Goal: Task Accomplishment & Management: Complete application form

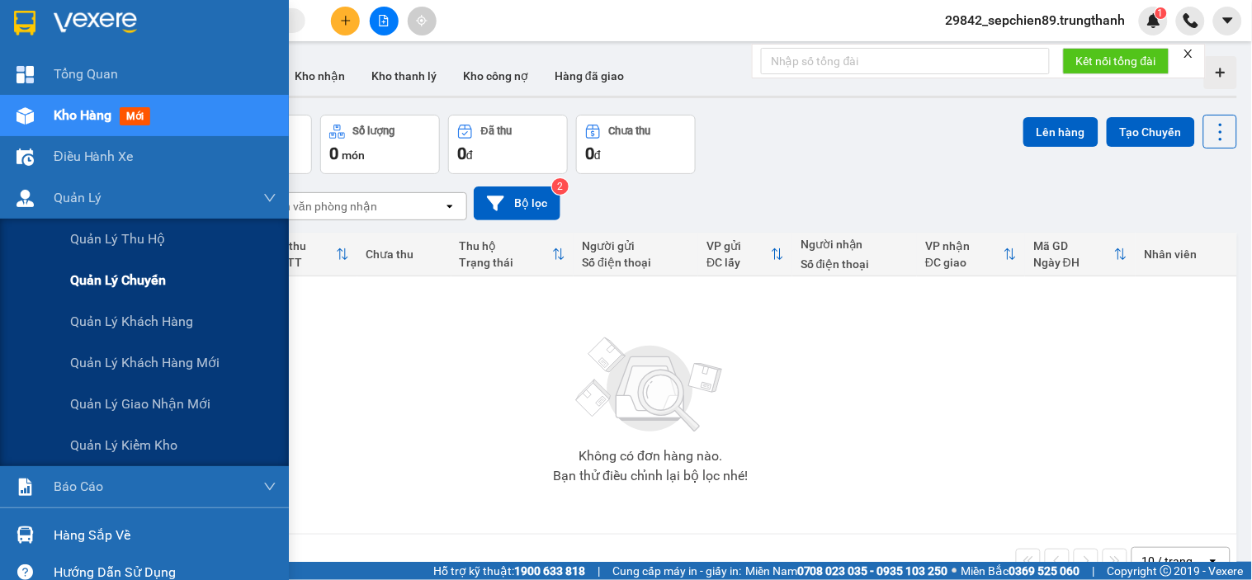
click at [146, 282] on span "Quản lý chuyến" at bounding box center [118, 280] width 96 height 21
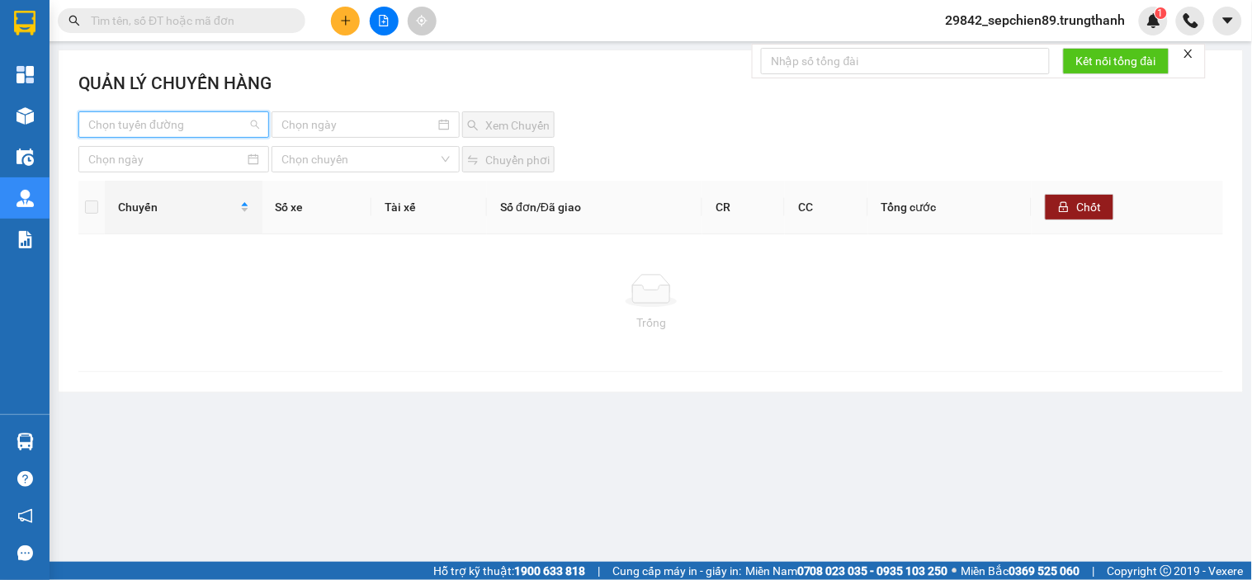
click at [217, 125] on input "search" at bounding box center [167, 124] width 159 height 25
click at [215, 165] on div "Hà Nội - Vân Đồn" at bounding box center [173, 158] width 171 height 18
click at [347, 120] on input at bounding box center [359, 125] width 154 height 18
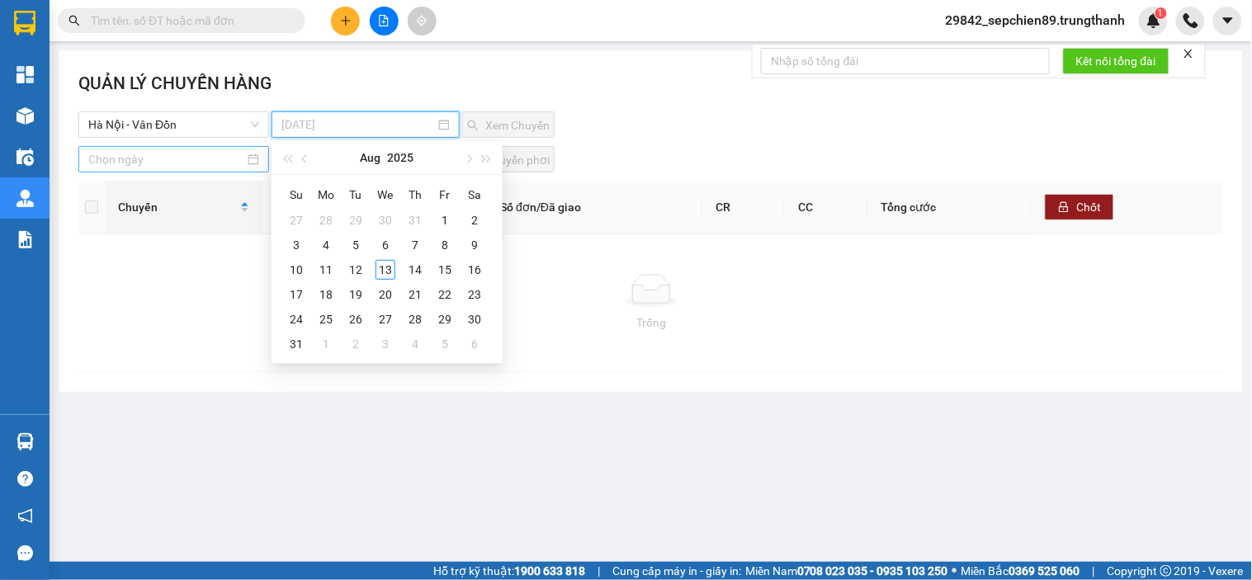
type input "[DATE]"
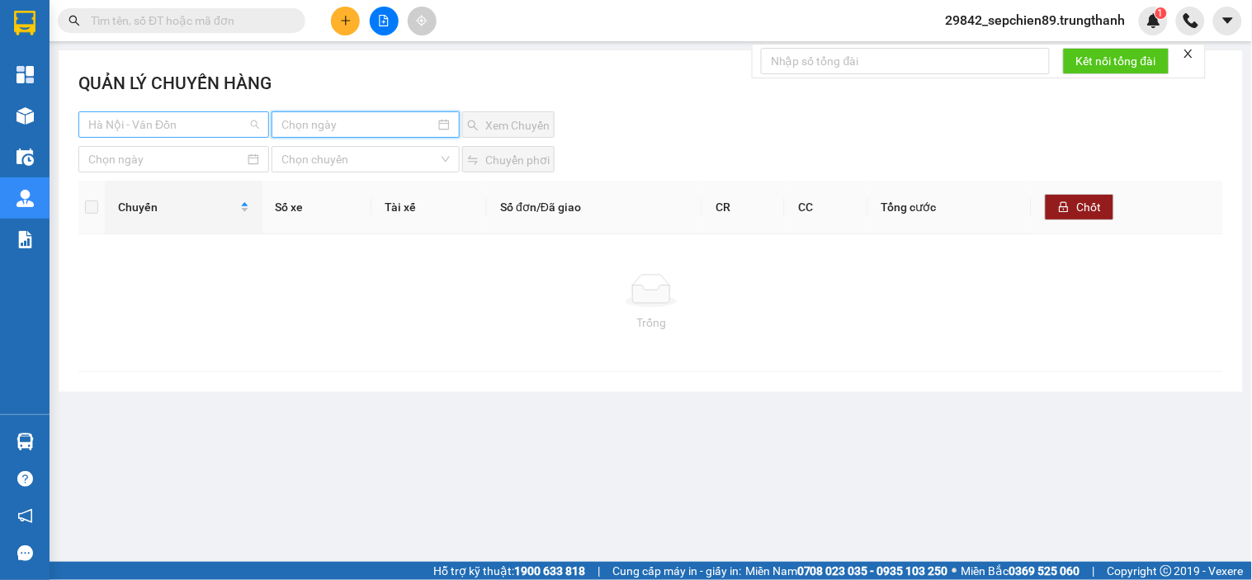
click at [200, 130] on span "Hà Nội - Vân Đồn" at bounding box center [173, 124] width 171 height 25
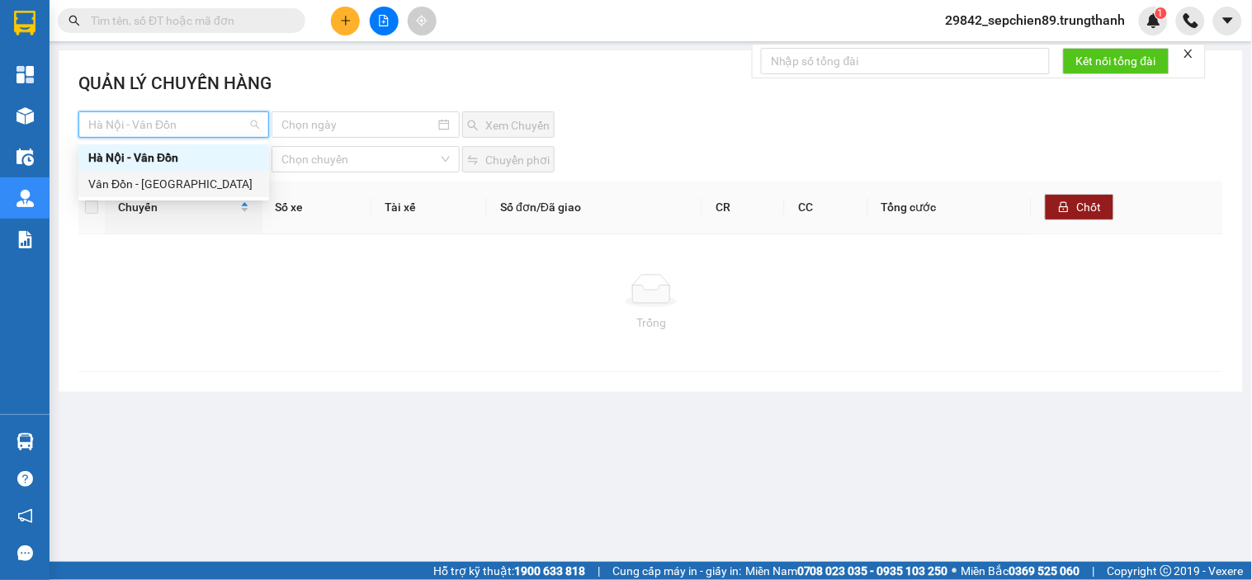
click at [184, 178] on div "Vân Đồn - [GEOGRAPHIC_DATA]" at bounding box center [173, 184] width 171 height 18
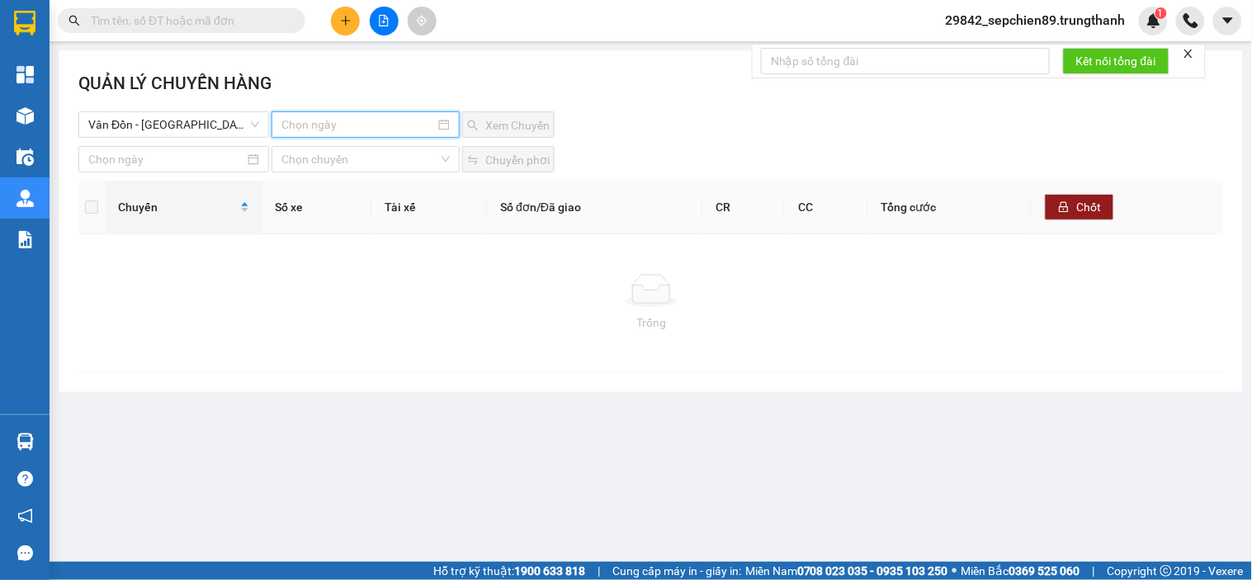
click at [369, 116] on input at bounding box center [359, 125] width 154 height 18
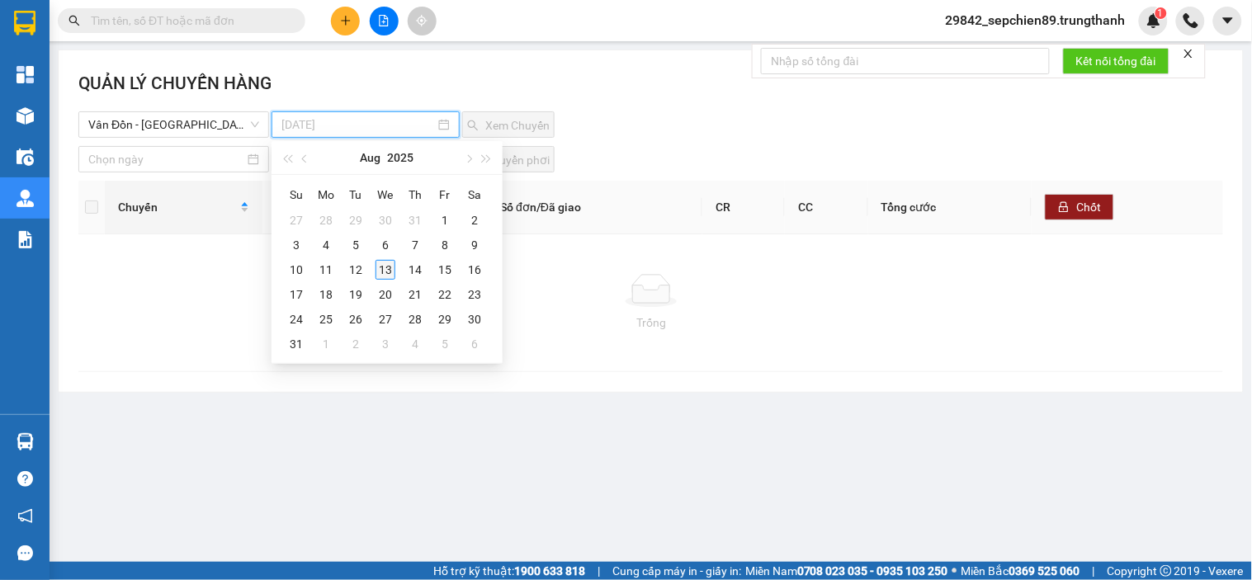
type input "[DATE]"
click at [386, 267] on div "13" at bounding box center [386, 270] width 20 height 20
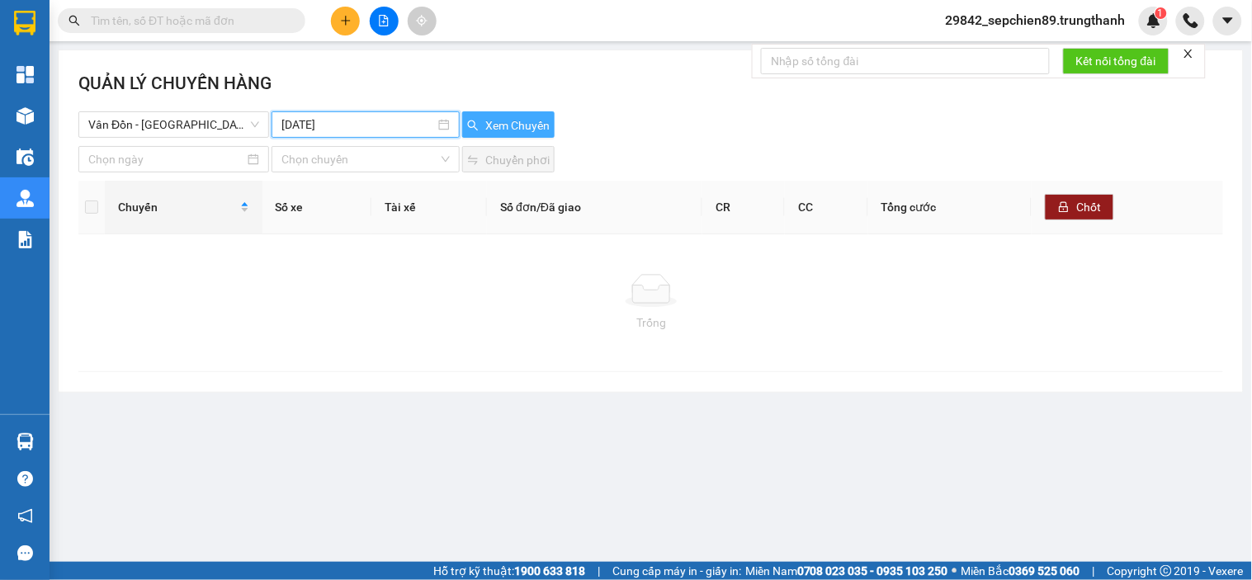
click at [515, 124] on span "Xem Chuyến" at bounding box center [517, 125] width 64 height 18
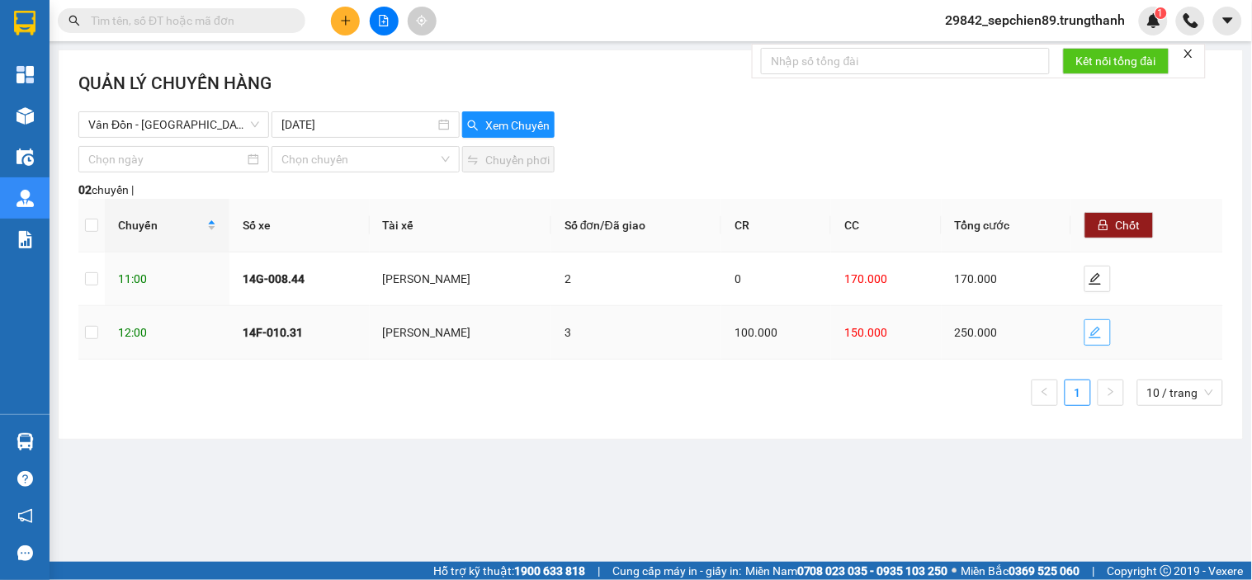
click at [1107, 334] on span "edit" at bounding box center [1098, 332] width 25 height 13
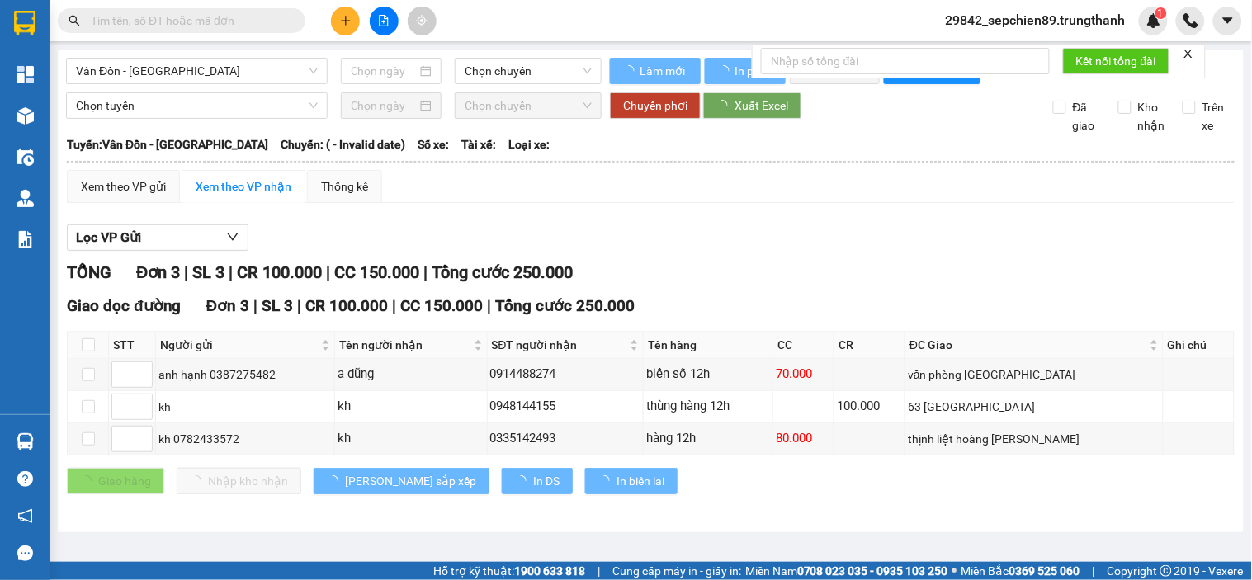
type input "[DATE]"
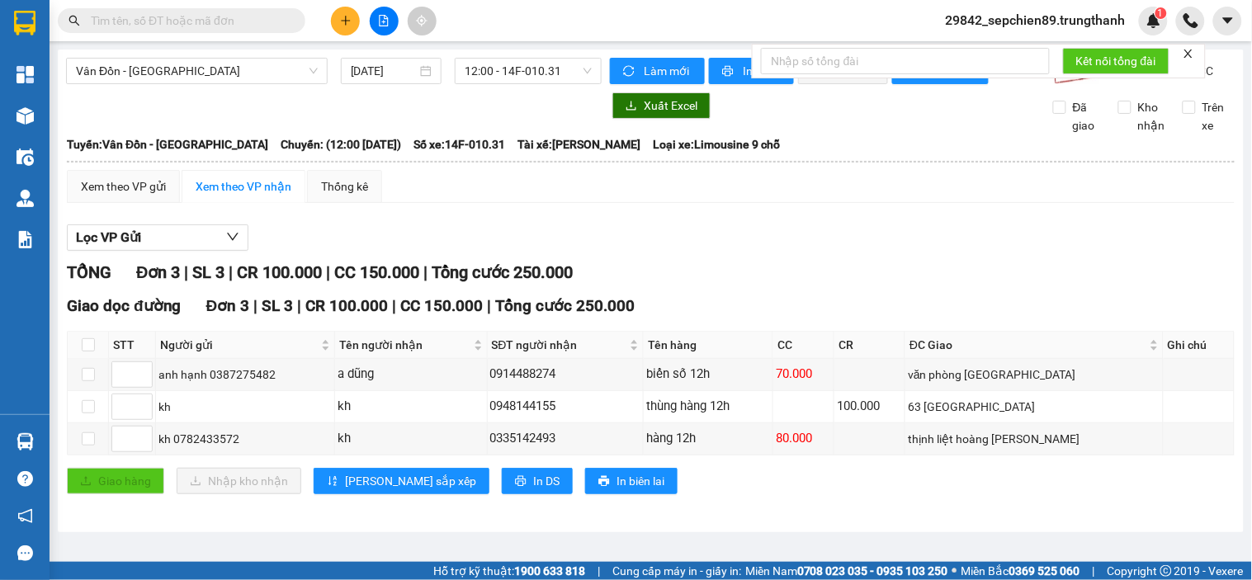
drag, startPoint x: 1252, startPoint y: 136, endPoint x: 1252, endPoint y: 178, distance: 41.3
click at [1252, 178] on main "[GEOGRAPHIC_DATA] - [GEOGRAPHIC_DATA] [DATE] 12:00 - 14F-010.31 Làm mới In phơi…" at bounding box center [626, 281] width 1252 height 562
click at [1014, 252] on div "Lọc VP Gửi" at bounding box center [651, 238] width 1168 height 27
drag, startPoint x: 542, startPoint y: 381, endPoint x: 574, endPoint y: 402, distance: 38.2
click at [556, 391] on tr "anh hạnh 0387275482 a dũng 0914488274 biển số 12h 70.000 văn phòng [GEOGRAPHIC_…" at bounding box center [651, 375] width 1167 height 32
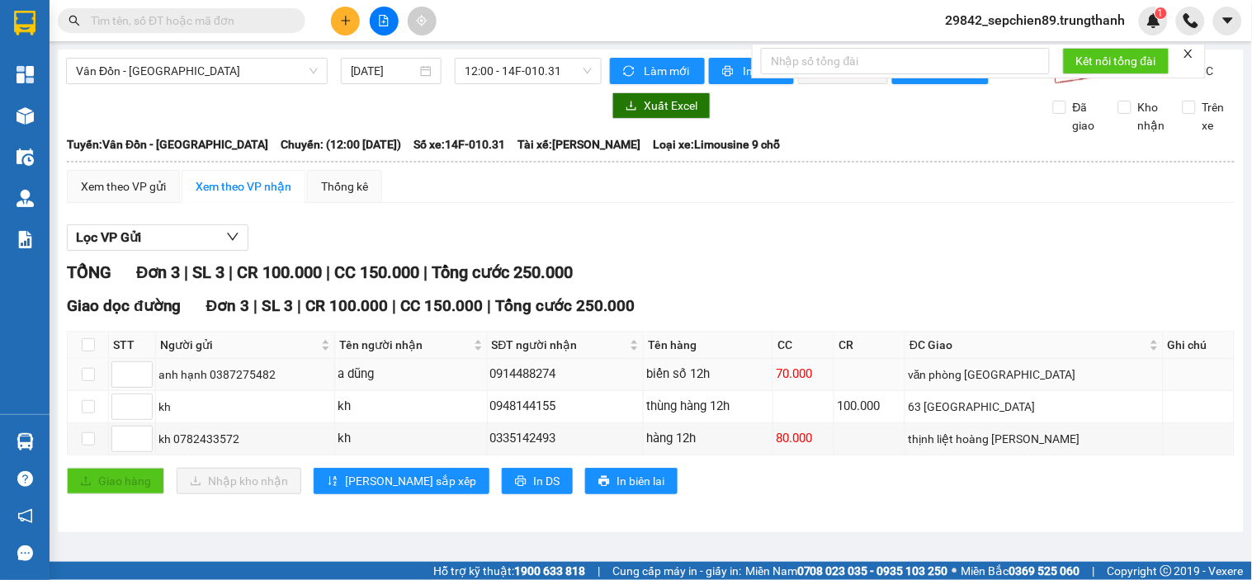
click at [593, 391] on td "0914488274" at bounding box center [566, 375] width 156 height 32
drag, startPoint x: 1063, startPoint y: 394, endPoint x: 743, endPoint y: 391, distance: 319.5
click at [756, 391] on tr "anh hạnh 0387275482 a dũng 0914488274 biển số 12h 70.000 văn phòng [GEOGRAPHIC_…" at bounding box center [651, 375] width 1167 height 32
click at [716, 385] on div "biển số 12h" at bounding box center [708, 375] width 124 height 20
drag, startPoint x: 782, startPoint y: 391, endPoint x: 585, endPoint y: 389, distance: 197.3
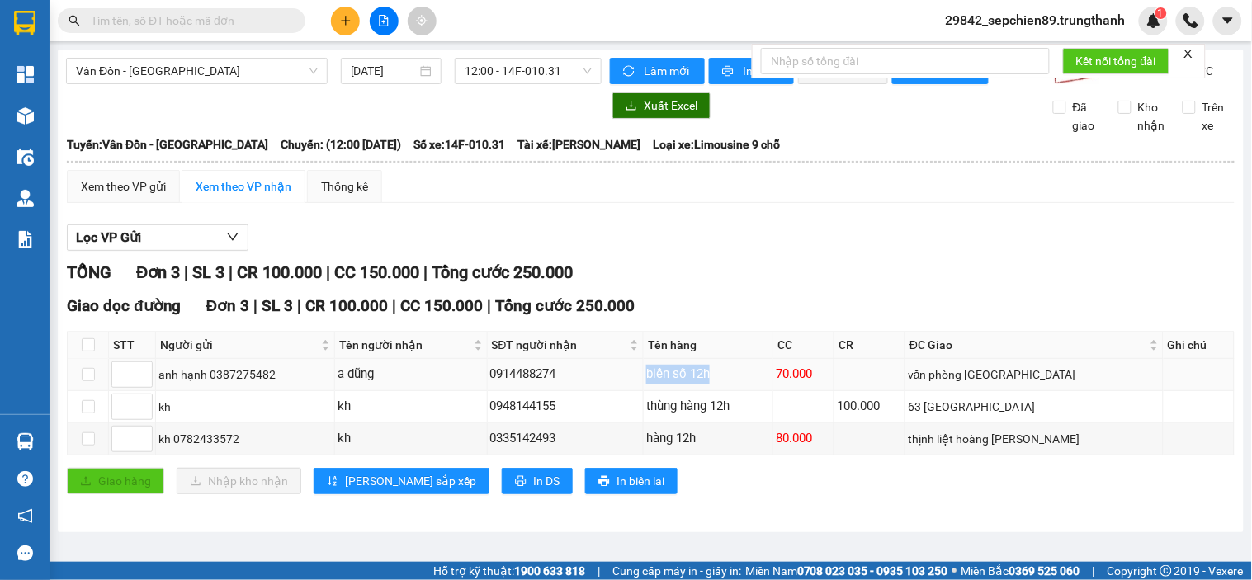
click at [598, 390] on tr "anh hạnh 0387275482 a dũng 0914488274 biển số 12h 70.000 văn phòng [GEOGRAPHIC_…" at bounding box center [651, 375] width 1167 height 32
click at [571, 385] on div "0914488274" at bounding box center [565, 375] width 150 height 20
drag, startPoint x: 611, startPoint y: 389, endPoint x: 497, endPoint y: 384, distance: 114.0
click at [497, 384] on tr "anh hạnh 0387275482 a dũng 0914488274 biển số 12h 70.000 văn phòng [GEOGRAPHIC_…" at bounding box center [651, 375] width 1167 height 32
click at [583, 385] on div "0914488274" at bounding box center [565, 375] width 150 height 20
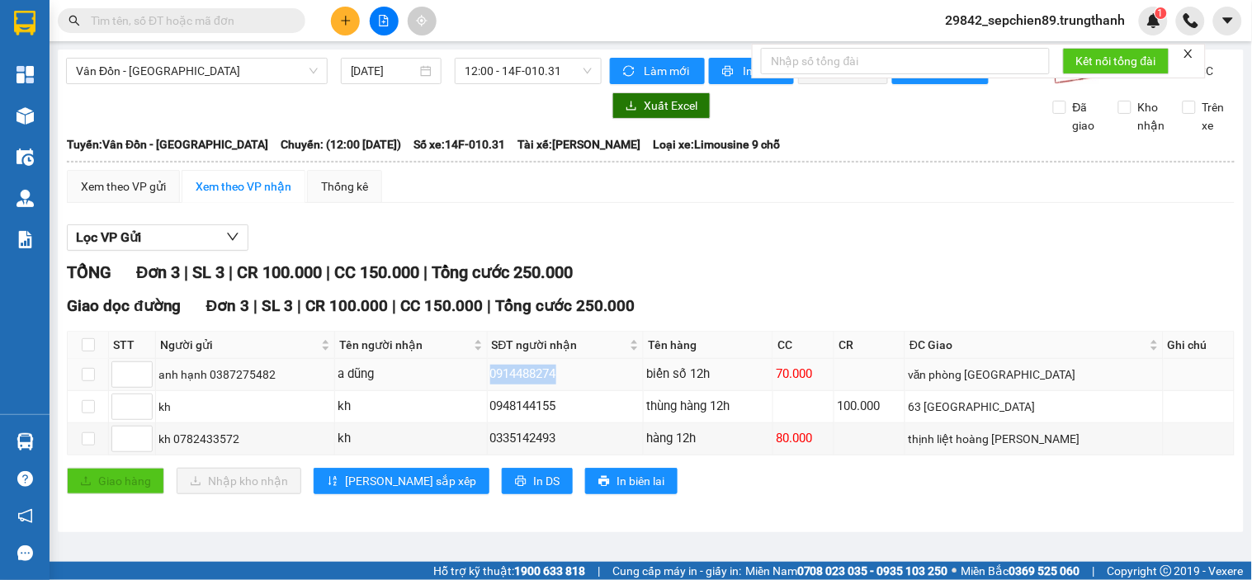
drag, startPoint x: 613, startPoint y: 391, endPoint x: 476, endPoint y: 391, distance: 137.0
click at [476, 391] on tr "anh hạnh 0387275482 a dũng 0914488274 biển số 12h 70.000 văn phòng [GEOGRAPHIC_…" at bounding box center [651, 375] width 1167 height 32
click at [485, 385] on div "a dũng" at bounding box center [411, 375] width 147 height 20
drag, startPoint x: 520, startPoint y: 393, endPoint x: 629, endPoint y: 405, distance: 109.6
click at [629, 391] on tr "anh hạnh 0387275482 a dũng 0914488274 biển số 12h 70.000 văn phòng [GEOGRAPHIC_…" at bounding box center [651, 375] width 1167 height 32
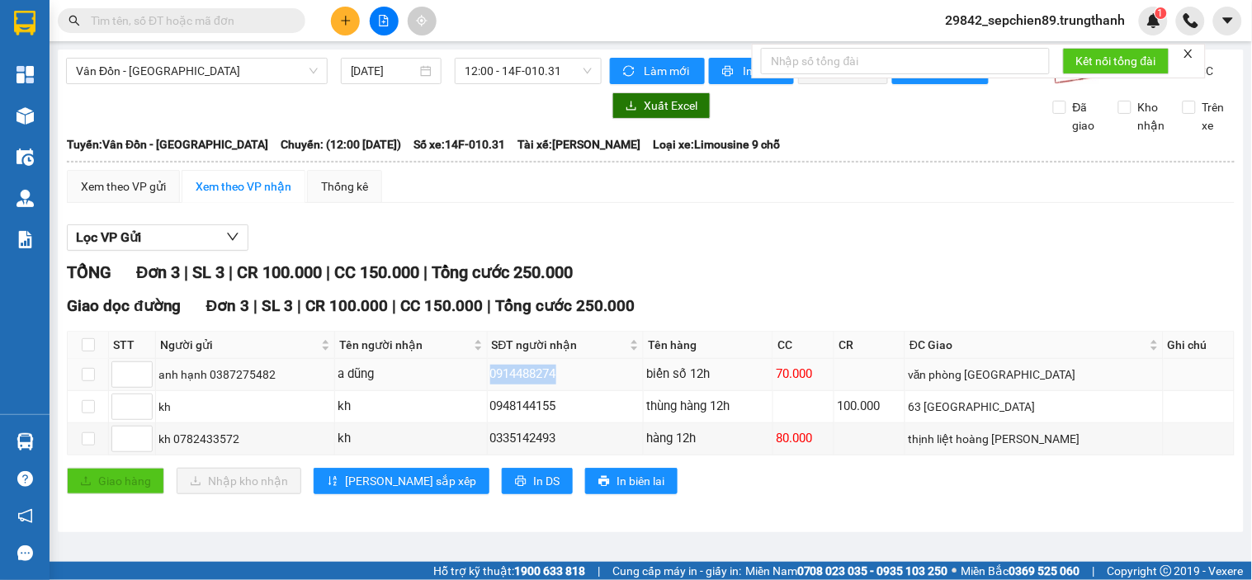
click at [629, 391] on td "0914488274" at bounding box center [566, 375] width 156 height 32
click at [770, 417] on div "thùng hàng 12h" at bounding box center [708, 407] width 124 height 20
click at [869, 119] on div "Xuất Excel" at bounding box center [818, 105] width 417 height 26
click at [344, 18] on icon "plus" at bounding box center [346, 21] width 12 height 12
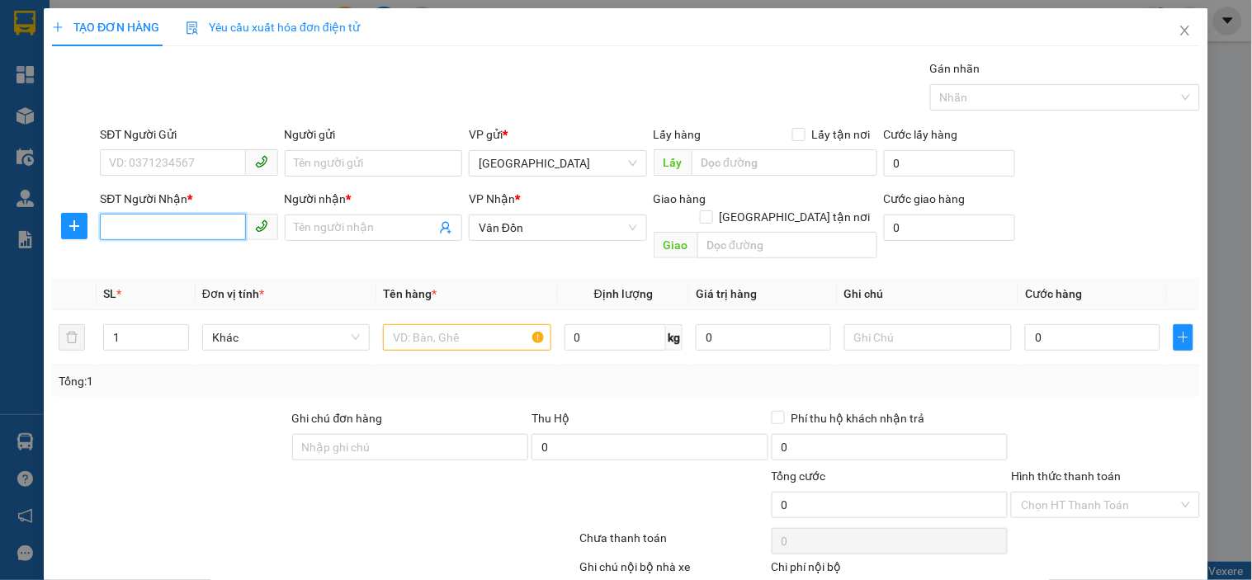
click at [159, 227] on input "SĐT Người Nhận *" at bounding box center [172, 227] width 145 height 26
click at [212, 262] on div "0385981759 - c thảo" at bounding box center [187, 261] width 156 height 18
type input "0385981759"
type input "c thảo"
type input "cái răm"
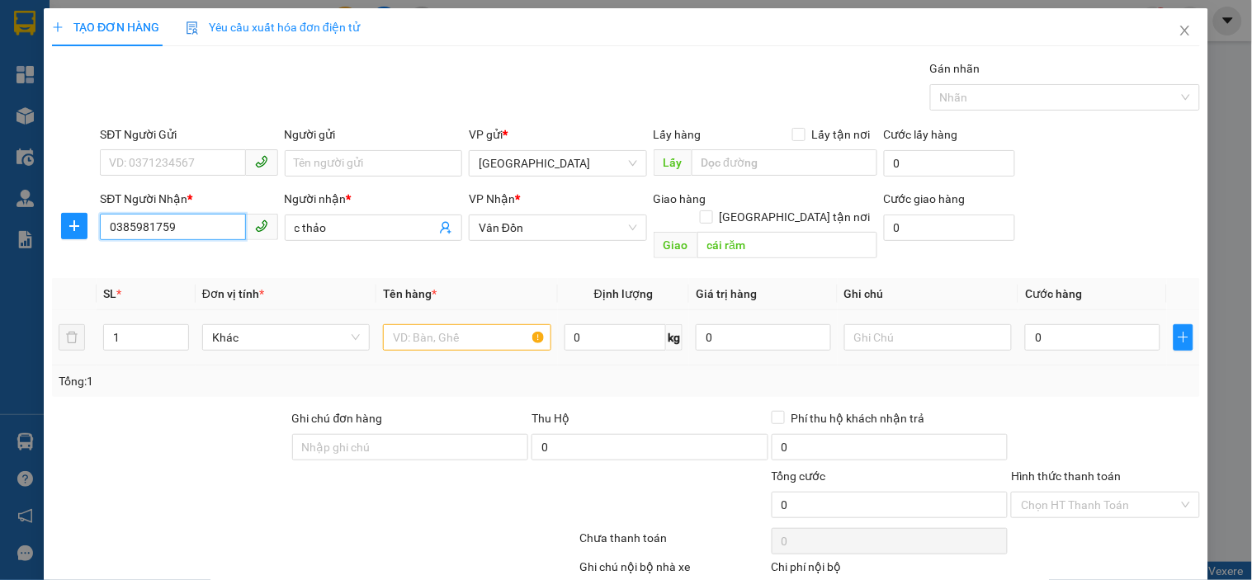
type input "0385981759"
click at [435, 324] on input "text" at bounding box center [467, 337] width 168 height 26
type input "1"
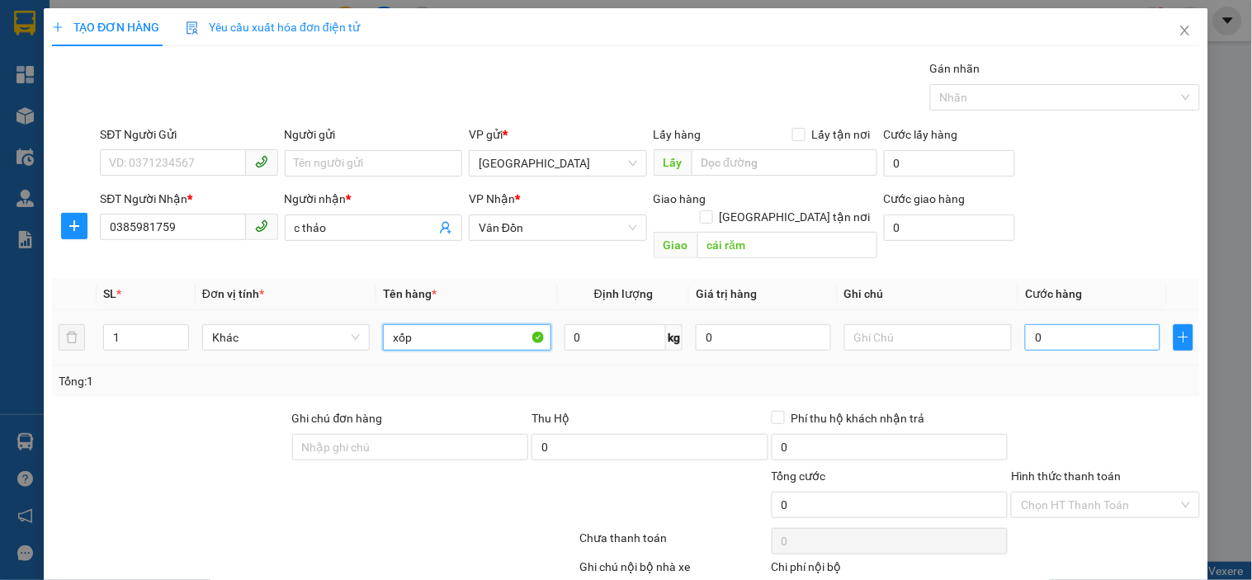
type input "xốp"
click at [1083, 324] on input "0" at bounding box center [1092, 337] width 135 height 26
type input "1"
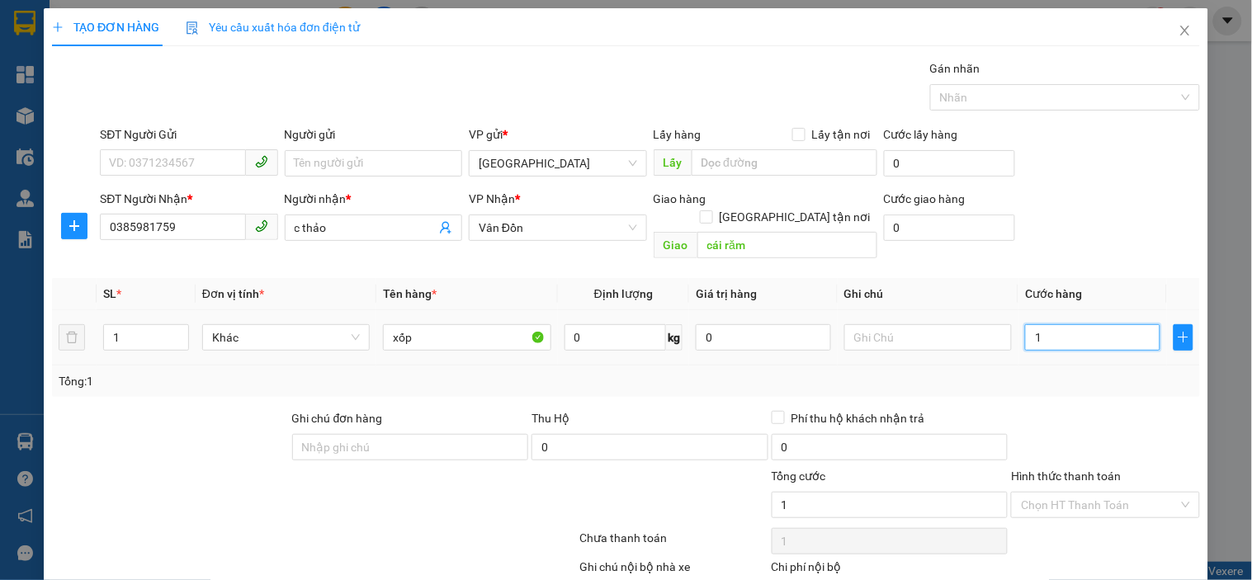
type input "10"
type input "100"
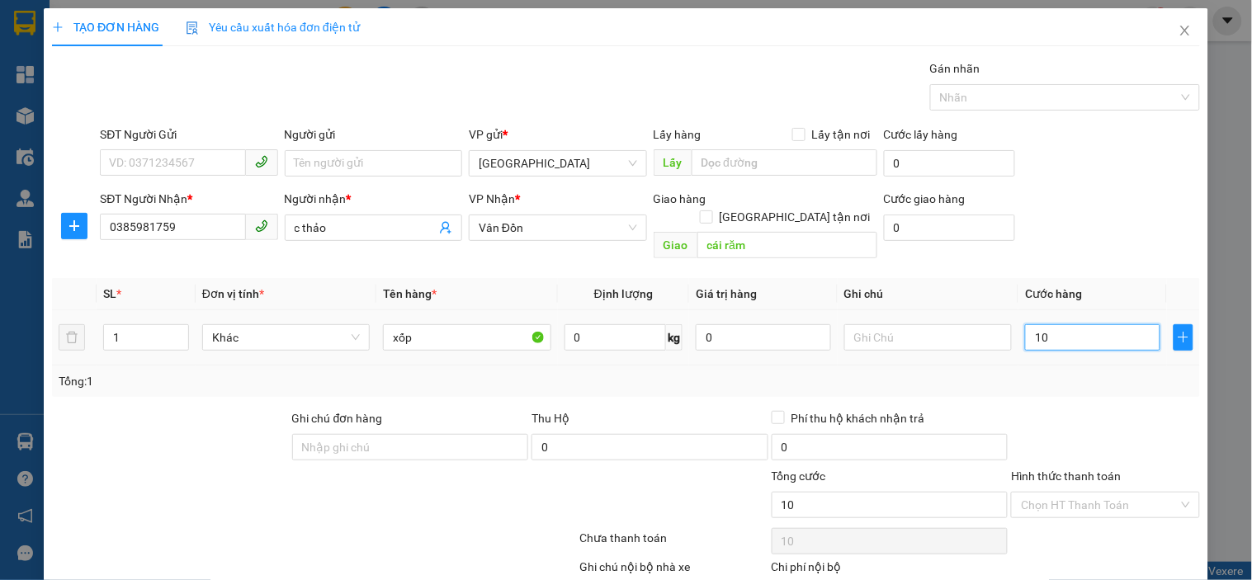
type input "100"
type input "1.000"
type input "10.000"
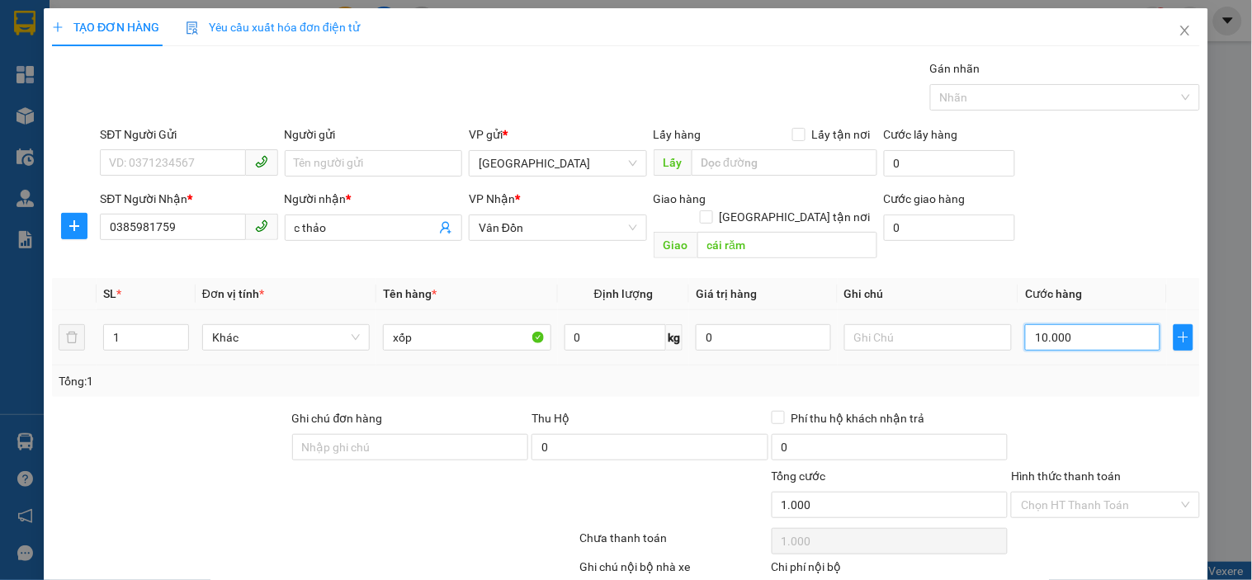
type input "10.000"
type input "100.000"
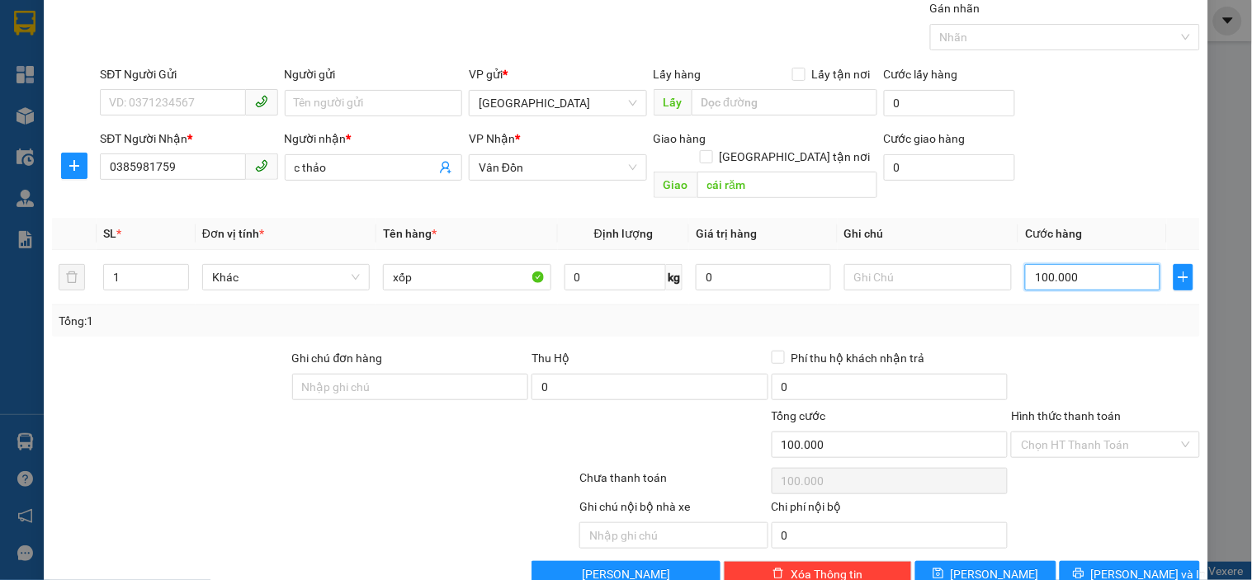
scroll to position [81, 0]
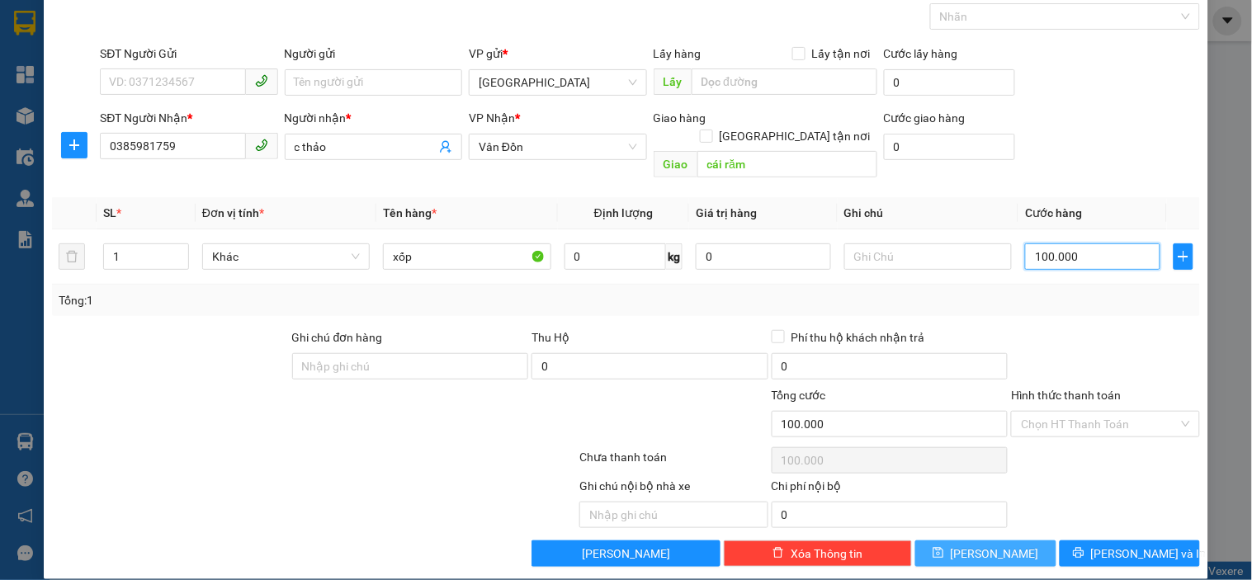
type input "100.000"
click at [969, 541] on button "[PERSON_NAME]" at bounding box center [986, 554] width 140 height 26
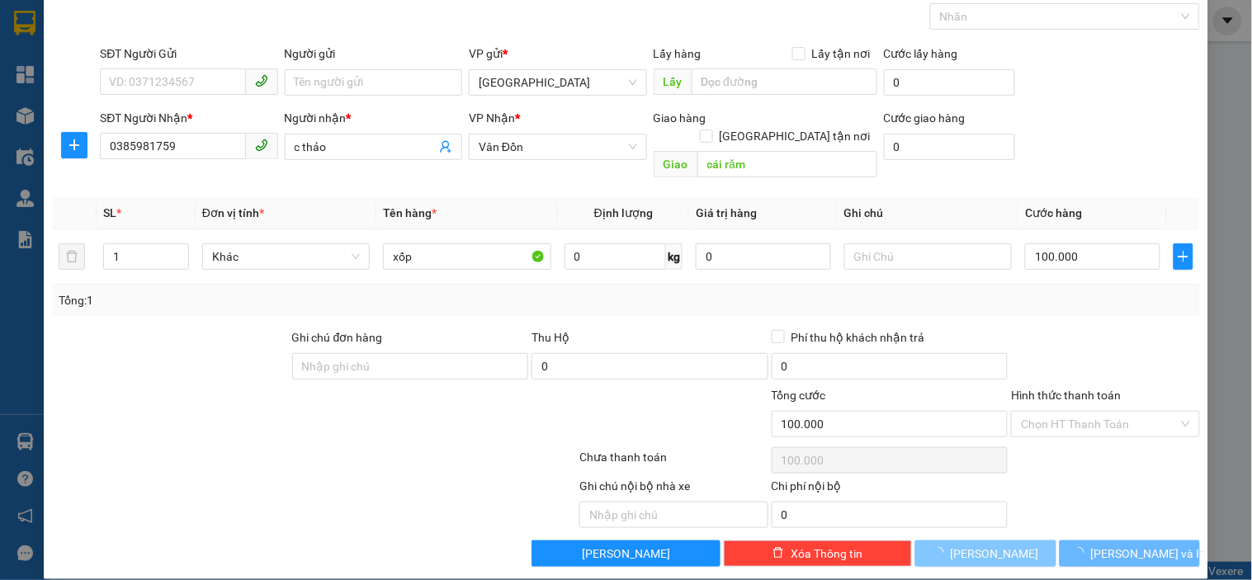
type input "0"
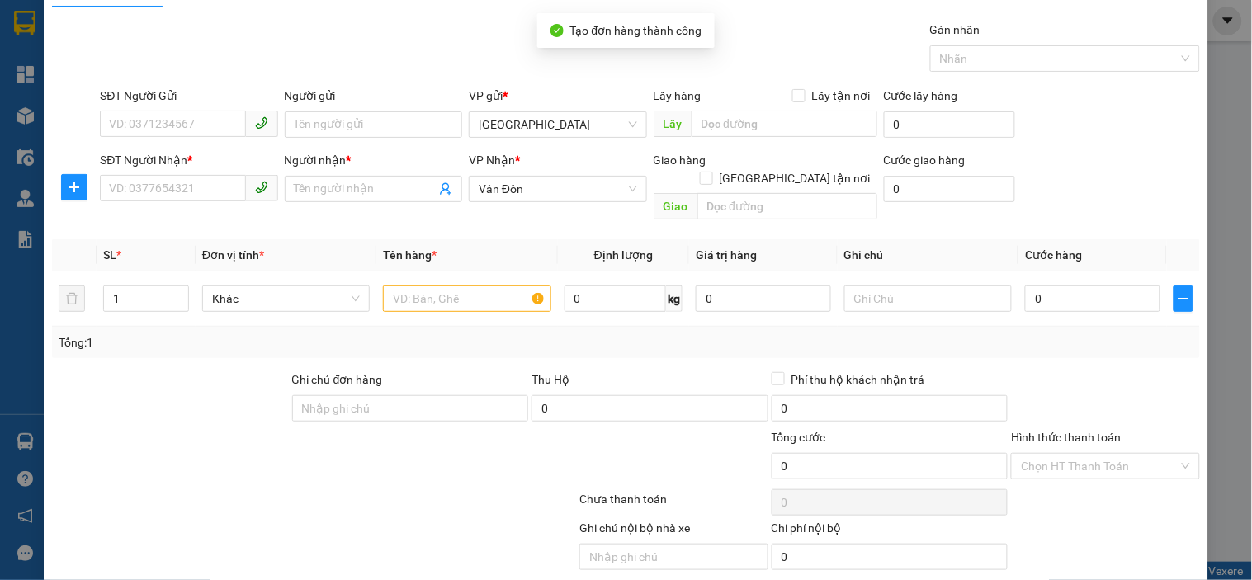
scroll to position [0, 0]
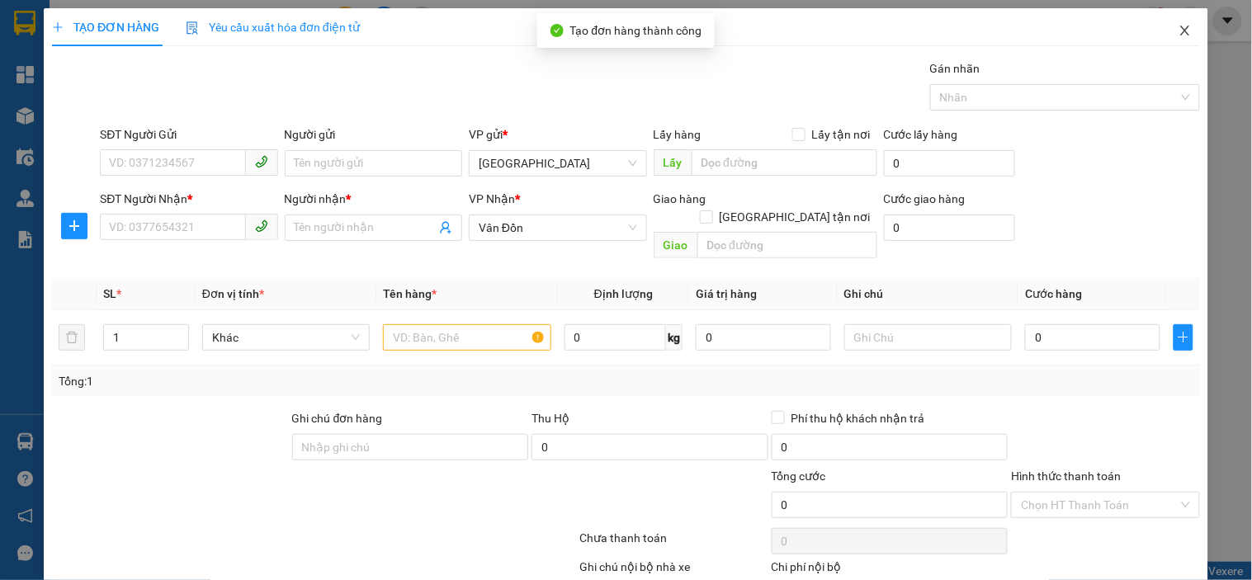
click at [1179, 31] on icon "close" at bounding box center [1185, 30] width 13 height 13
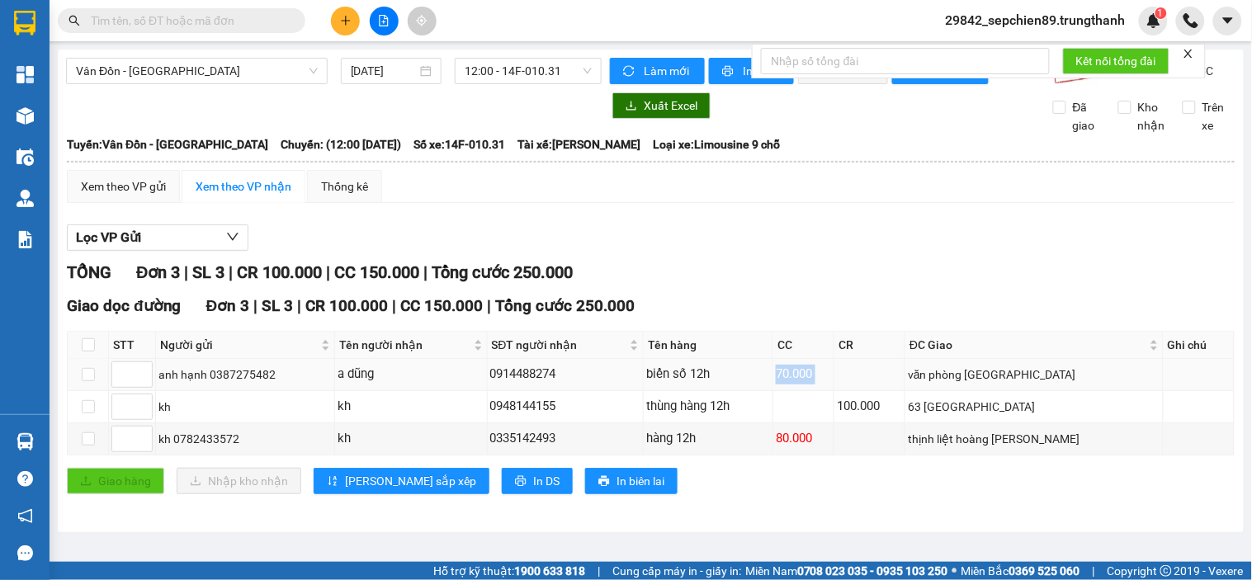
drag, startPoint x: 821, startPoint y: 384, endPoint x: 953, endPoint y: 385, distance: 131.3
click at [952, 385] on tr "anh hạnh 0387275482 a dũng 0914488274 biển số 12h 70.000 văn phòng [GEOGRAPHIC_…" at bounding box center [651, 375] width 1167 height 32
click at [1011, 384] on div "văn phòng [GEOGRAPHIC_DATA]" at bounding box center [1034, 375] width 253 height 18
click at [345, 15] on icon "plus" at bounding box center [346, 21] width 12 height 12
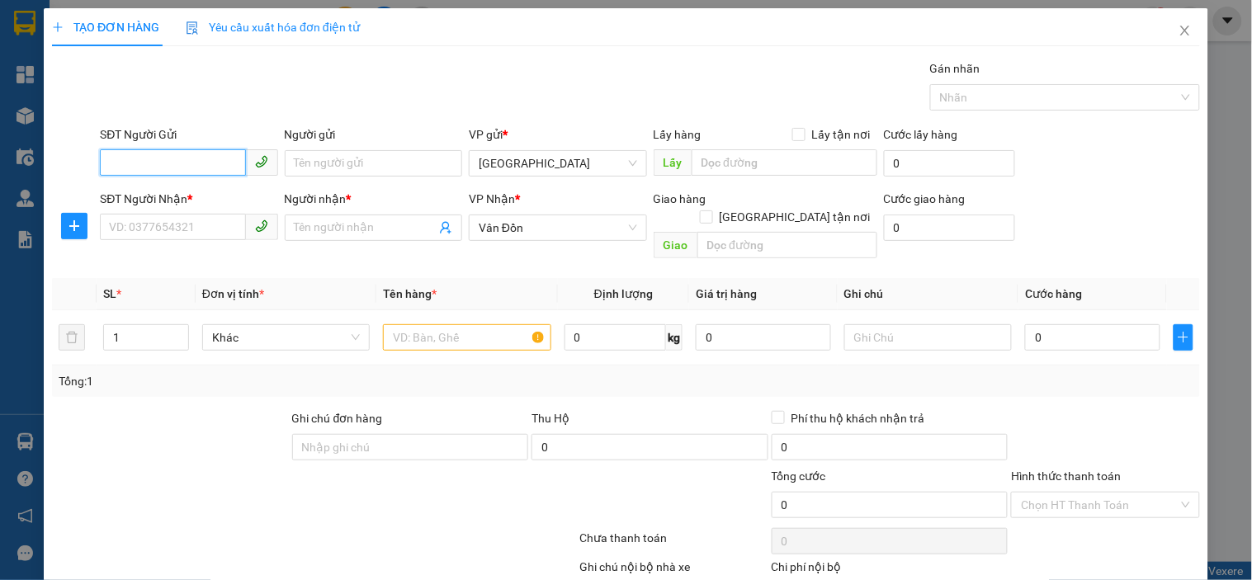
click at [130, 174] on input "SĐT Người Gửi" at bounding box center [172, 162] width 145 height 26
click at [154, 214] on input "SĐT Người Nhận *" at bounding box center [172, 227] width 145 height 26
type input "0387275482"
click at [335, 213] on div "Người nhận *" at bounding box center [374, 202] width 178 height 25
click at [353, 231] on input "Người nhận *" at bounding box center [365, 228] width 141 height 18
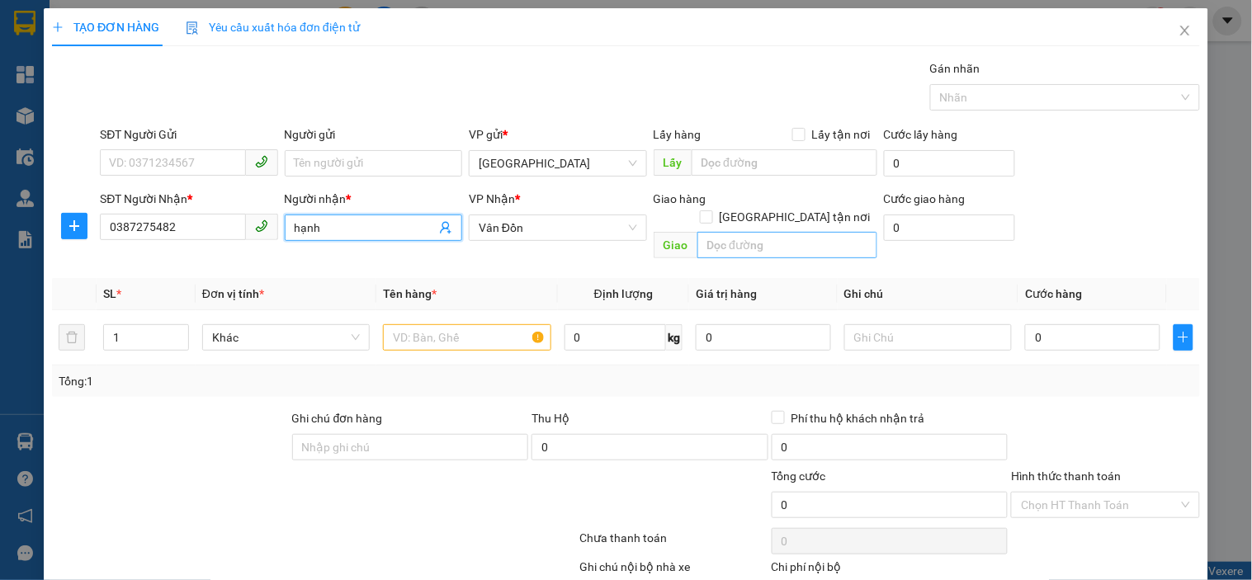
type input "hạnh"
click at [790, 232] on input "text" at bounding box center [788, 245] width 180 height 26
type input "vpvđ"
click at [438, 332] on input "text" at bounding box center [467, 337] width 168 height 26
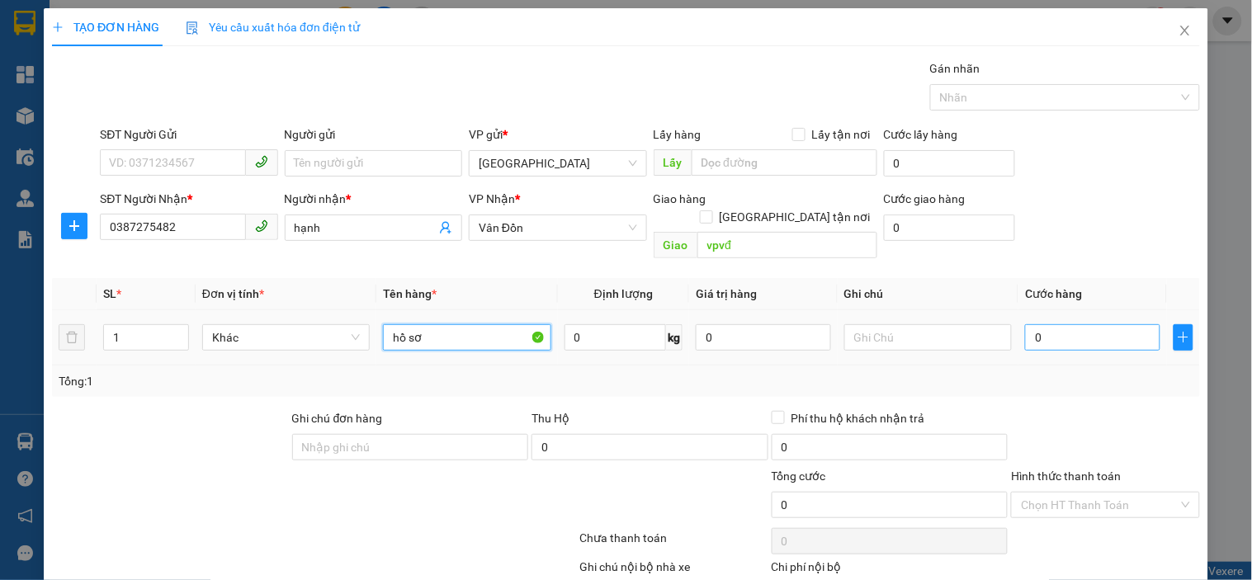
type input "hồ sơ"
click at [1107, 324] on input "0" at bounding box center [1092, 337] width 135 height 26
type input "7"
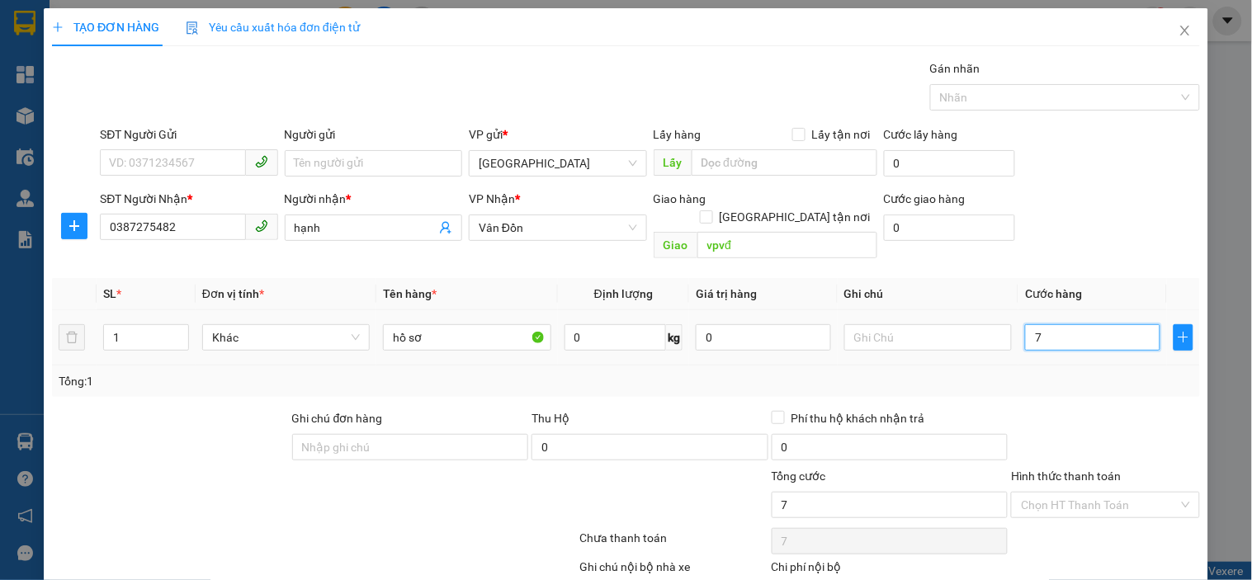
type input "70"
type input "700"
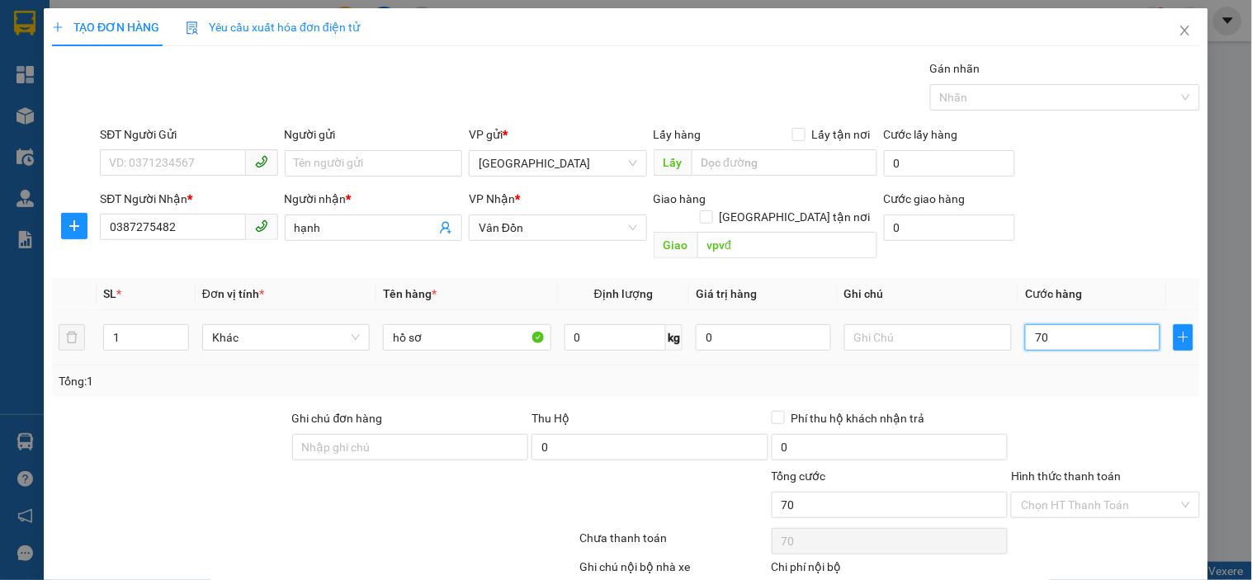
type input "700"
type input "7.000"
type input "70.000"
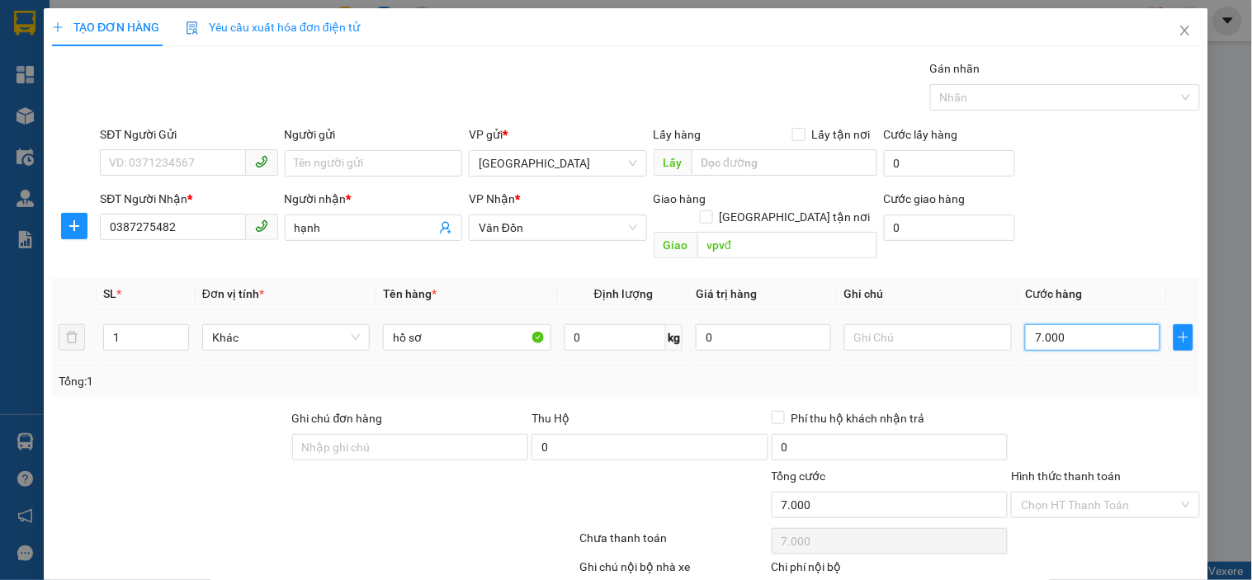
type input "70.000"
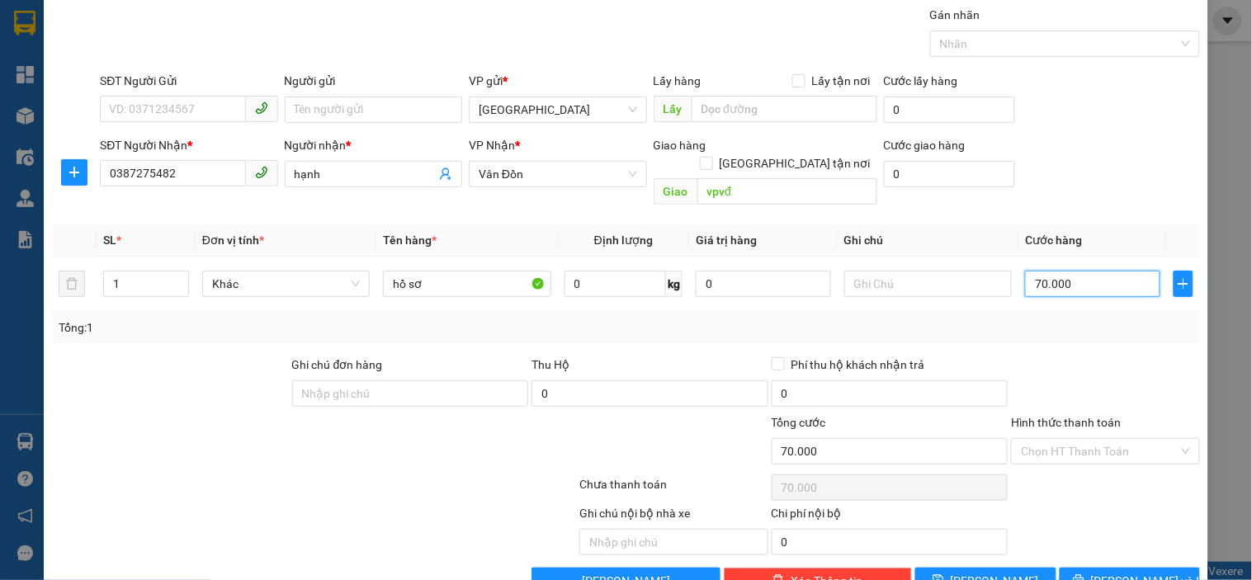
scroll to position [81, 0]
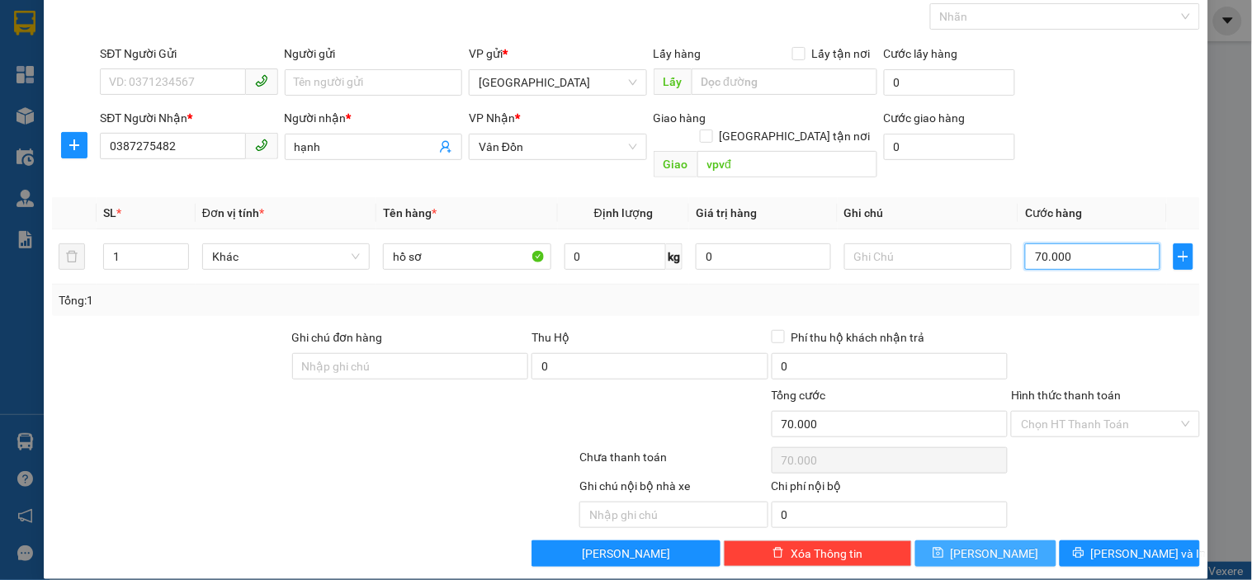
type input "70.000"
click at [1010, 543] on button "[PERSON_NAME]" at bounding box center [986, 554] width 140 height 26
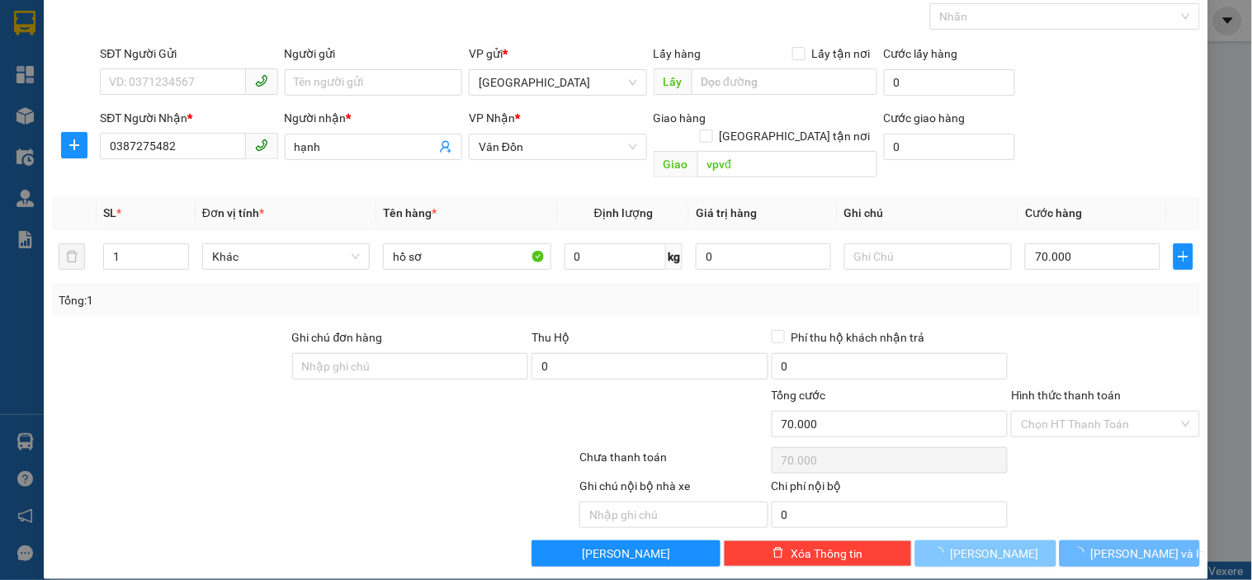
type input "0"
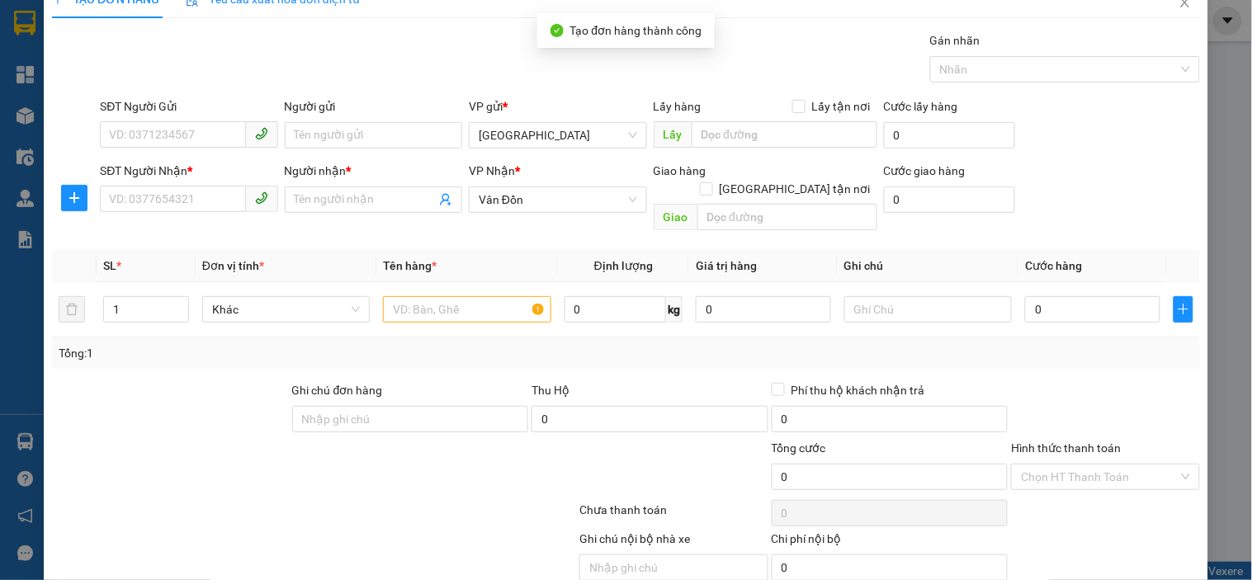
scroll to position [0, 0]
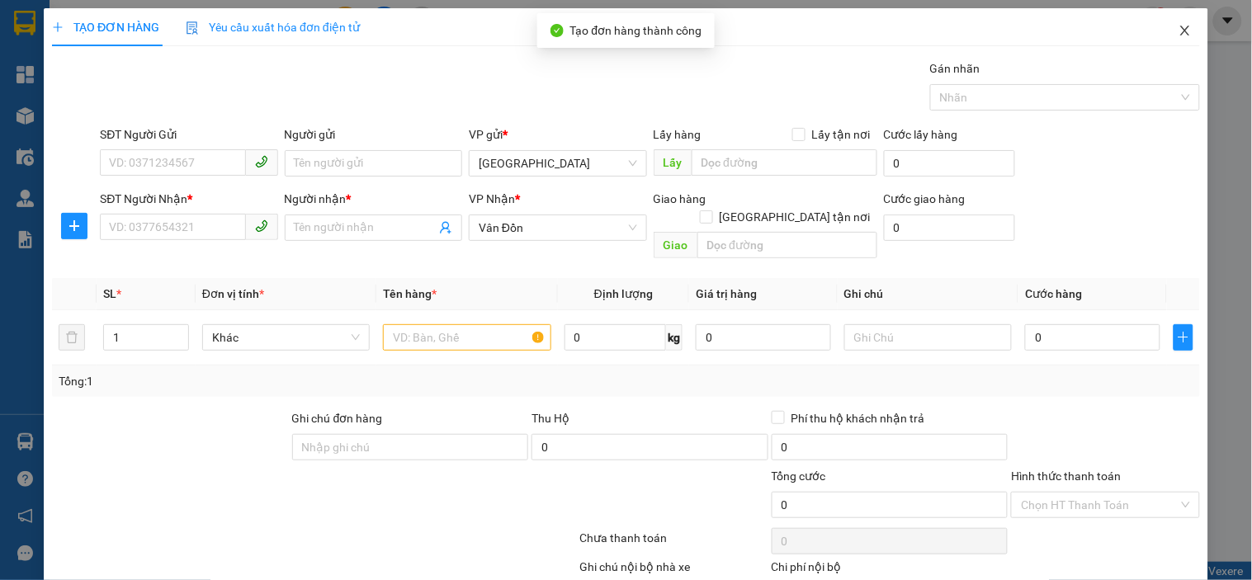
click at [1179, 31] on icon "close" at bounding box center [1185, 30] width 13 height 13
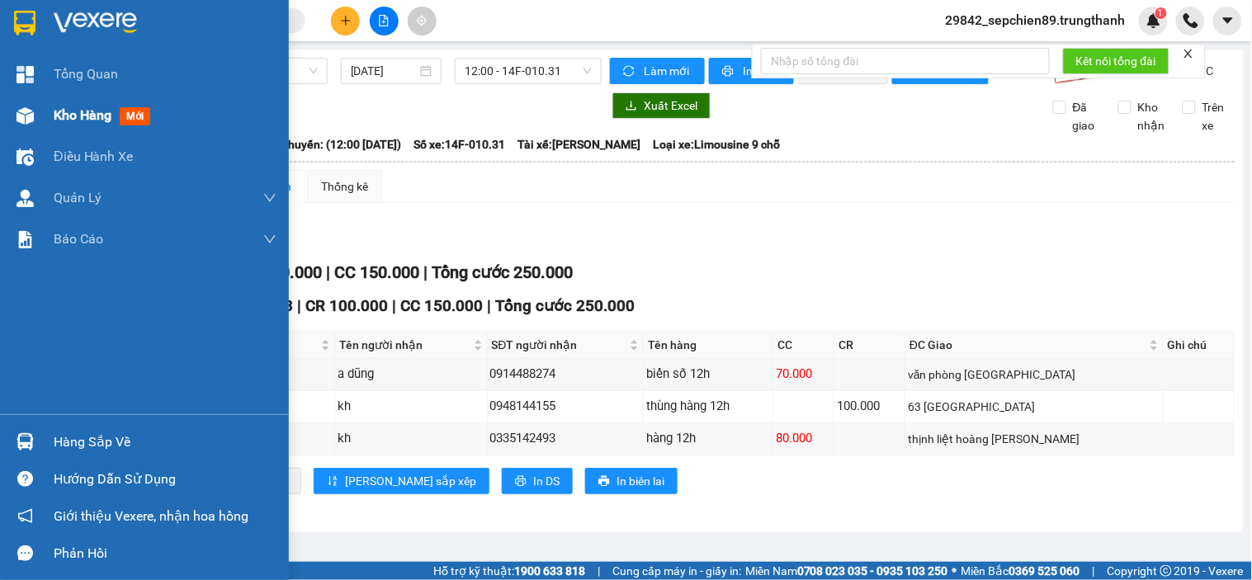
click at [102, 114] on span "Kho hàng" at bounding box center [83, 115] width 58 height 16
